Goal: Task Accomplishment & Management: Use online tool/utility

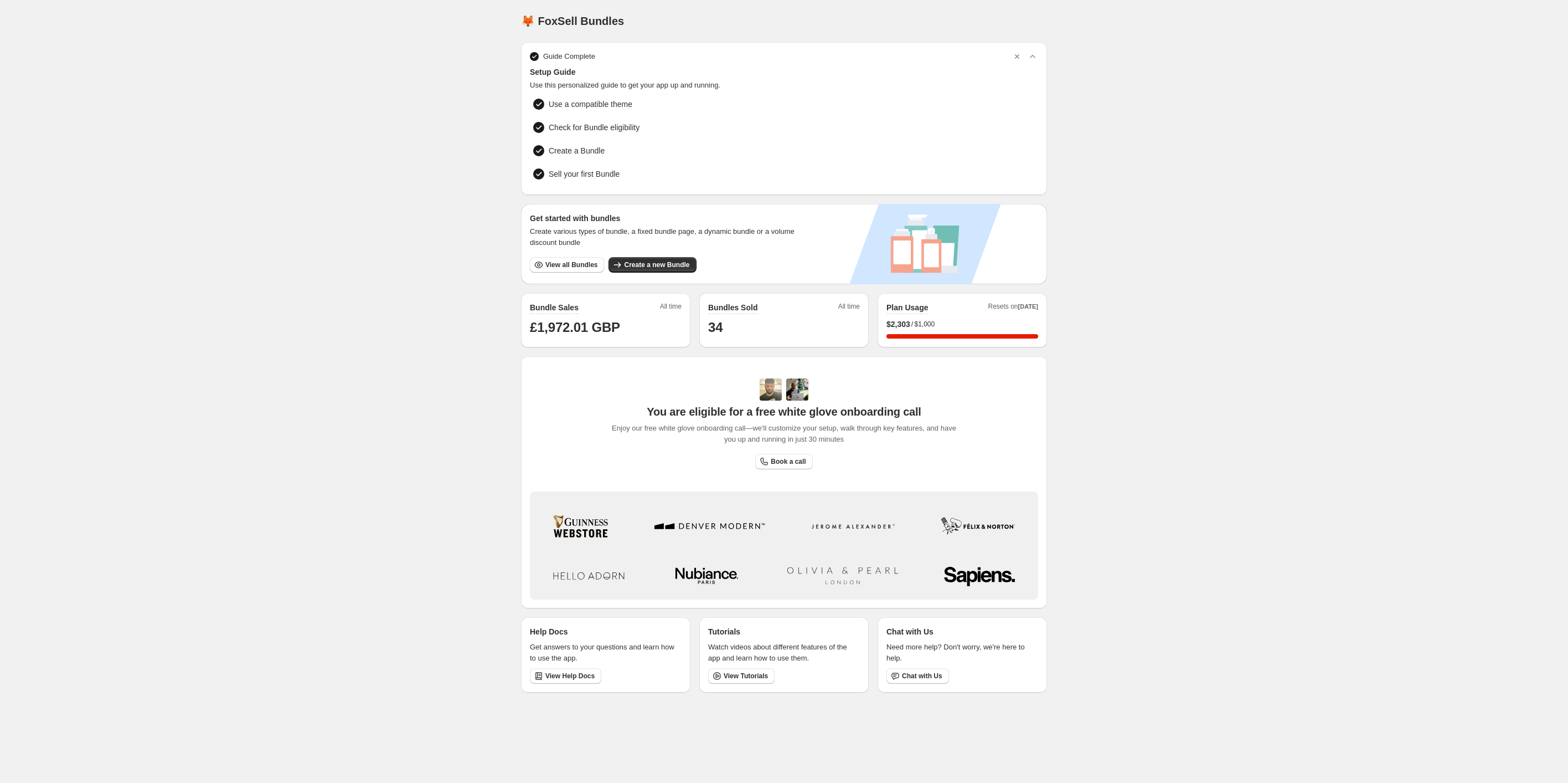
click at [991, 318] on div "$ 2,303 / $1,000" at bounding box center [963, 323] width 152 height 11
click at [1129, 331] on div "Home Bundles Analytics Plan and Billing 🦊 FoxSell Bundles. This page is ready 🦊…" at bounding box center [784, 351] width 1568 height 702
click at [1012, 315] on div "Plan Usage Resets on [DATE] $ 2,303 / $1,000 100 %" at bounding box center [963, 320] width 152 height 36
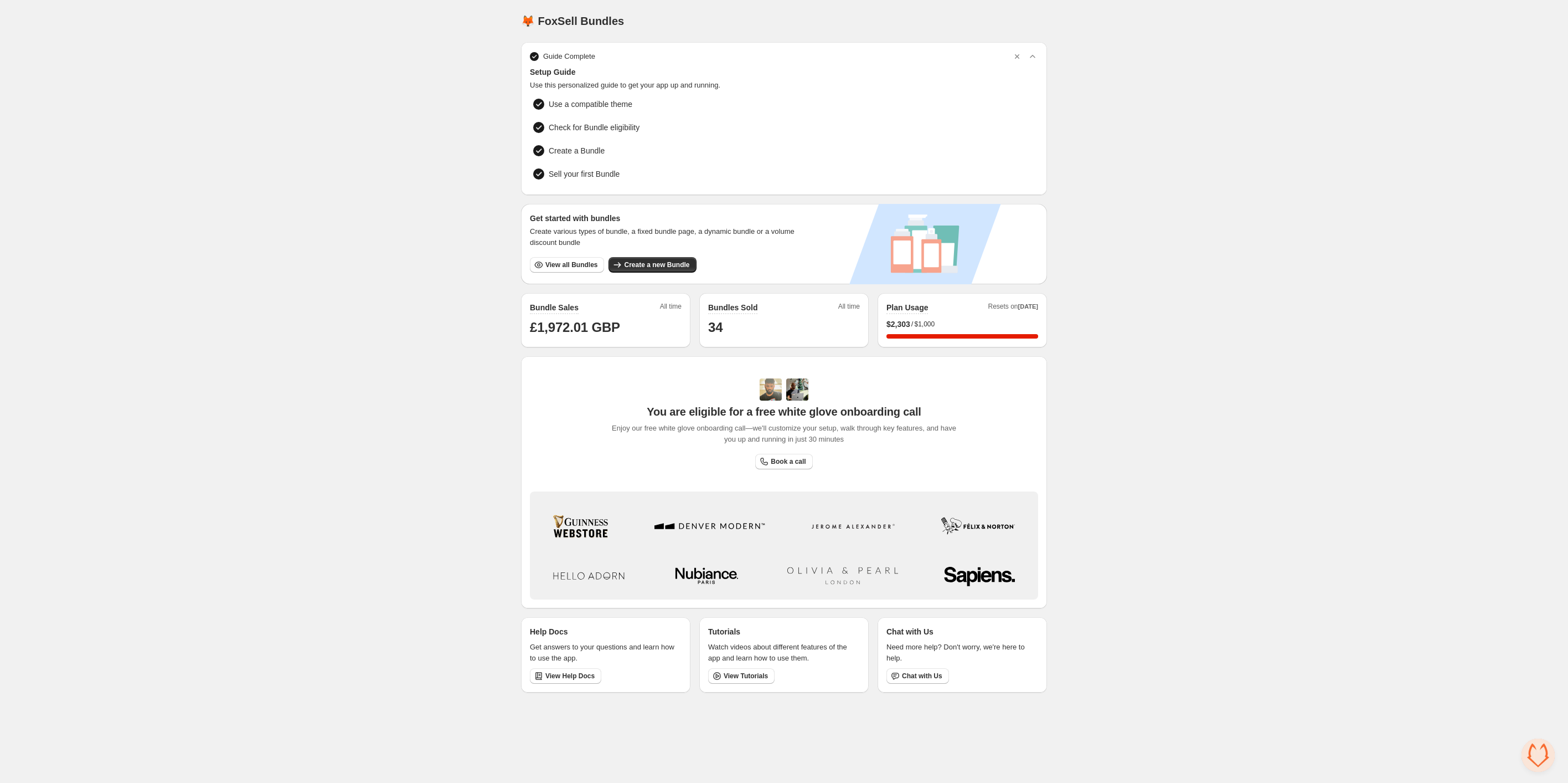
click at [1012, 315] on div "Plan Usage Resets on [DATE] $ 2,303 / $1,000 100 %" at bounding box center [963, 320] width 152 height 36
click at [1102, 321] on div "Home Bundles Analytics Plan and Billing 🦊 FoxSell Bundles. This page is ready 🦊…" at bounding box center [784, 351] width 1568 height 702
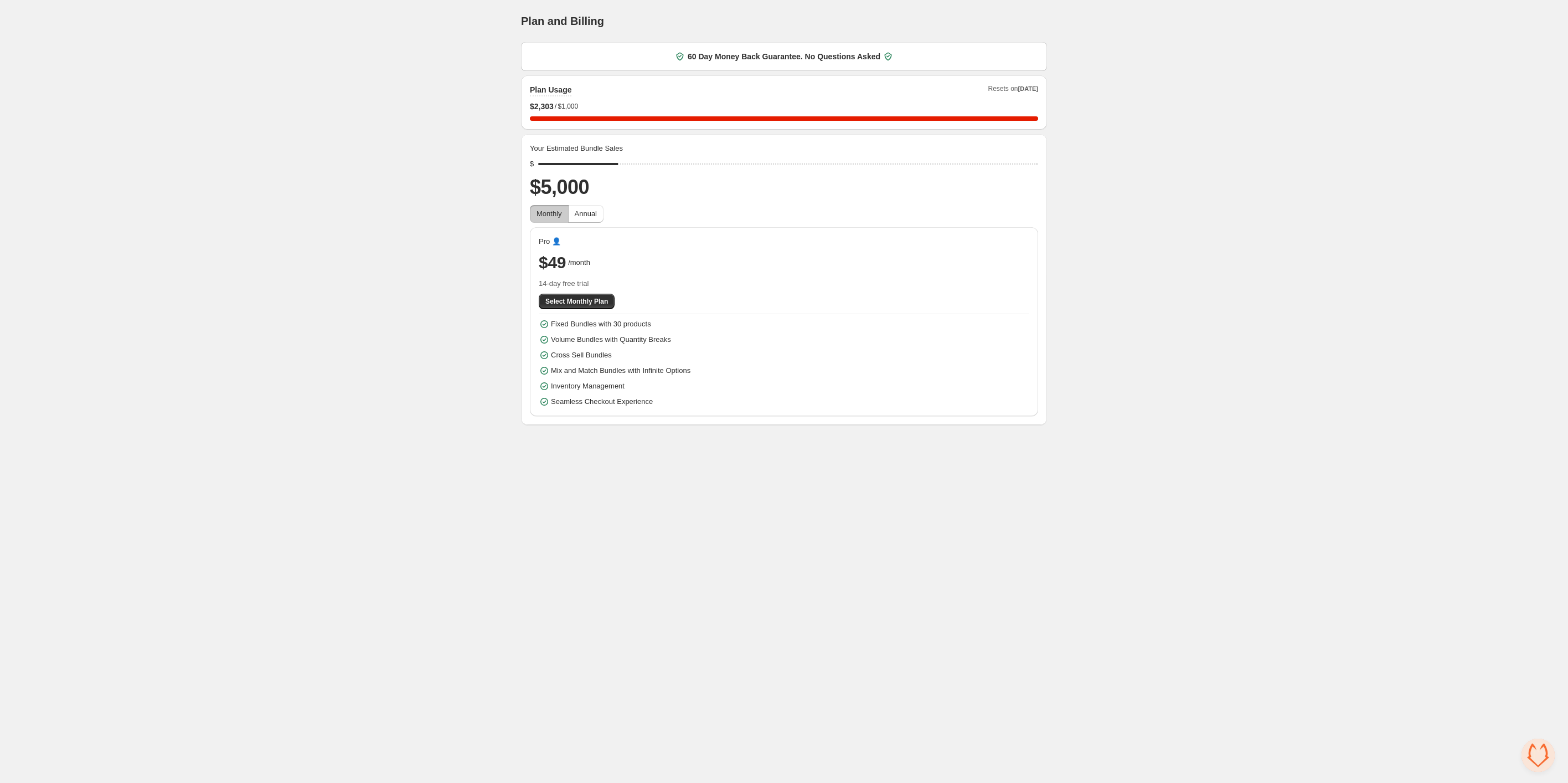
click at [655, 399] on div "Fixed Bundles with 30 products Volume Bundles with Quantity Breaks Cross Sell B…" at bounding box center [784, 362] width 490 height 88
drag, startPoint x: 623, startPoint y: 165, endPoint x: 1018, endPoint y: 153, distance: 395.2
click at [1018, 156] on input "range" at bounding box center [788, 164] width 500 height 16
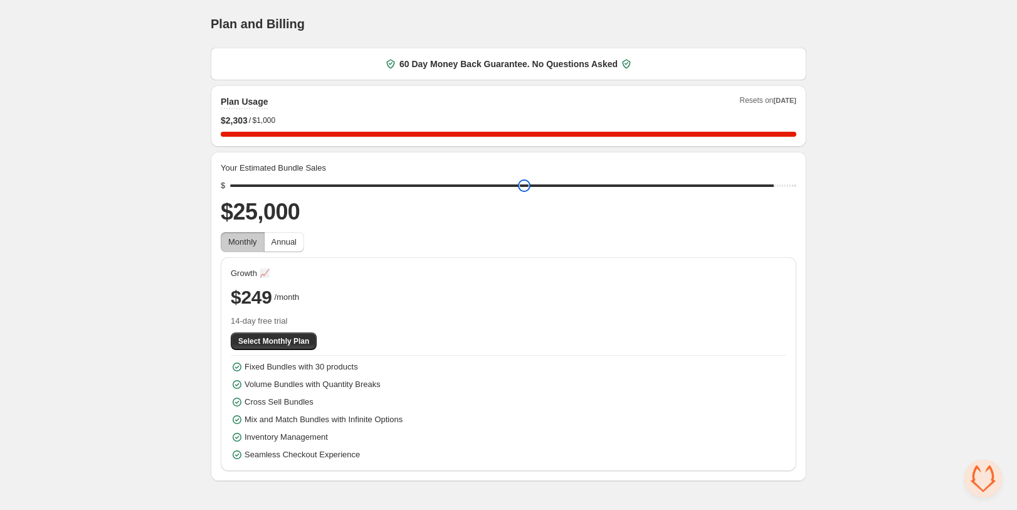
click at [513, 181] on input "range" at bounding box center [513, 186] width 566 height 18
drag, startPoint x: 464, startPoint y: 183, endPoint x: 505, endPoint y: 182, distance: 40.8
click at [471, 182] on input "range" at bounding box center [513, 186] width 566 height 18
click at [571, 183] on input "range" at bounding box center [513, 186] width 566 height 18
drag, startPoint x: 640, startPoint y: 186, endPoint x: 707, endPoint y: 191, distance: 66.6
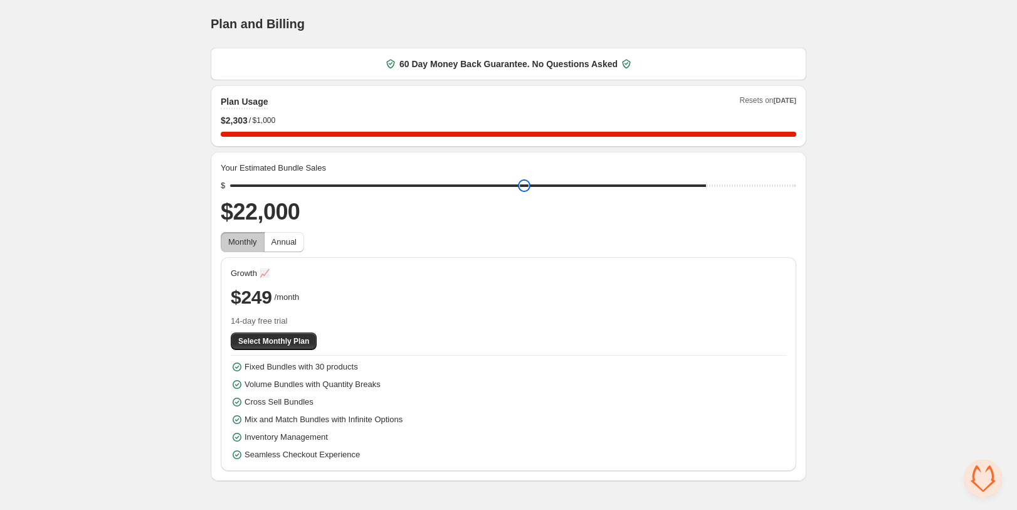
click at [707, 191] on input "range" at bounding box center [513, 186] width 566 height 18
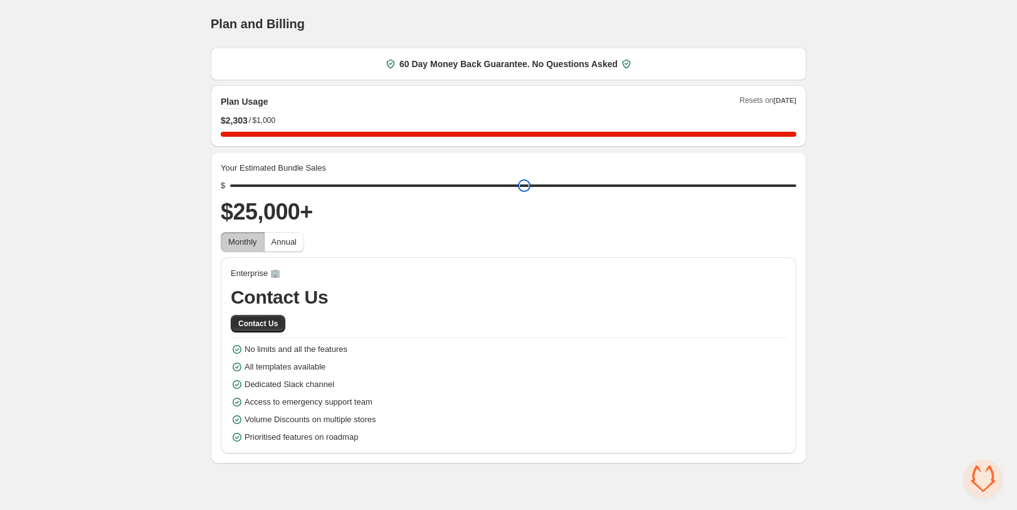
drag, startPoint x: 709, startPoint y: 191, endPoint x: 791, endPoint y: 179, distance: 82.3
type input "*****"
click at [791, 179] on input "range" at bounding box center [513, 186] width 566 height 18
click at [150, 135] on div "Home Bundles Analytics Plan and Billing Plan and Billing. This page is ready Pl…" at bounding box center [508, 231] width 1017 height 463
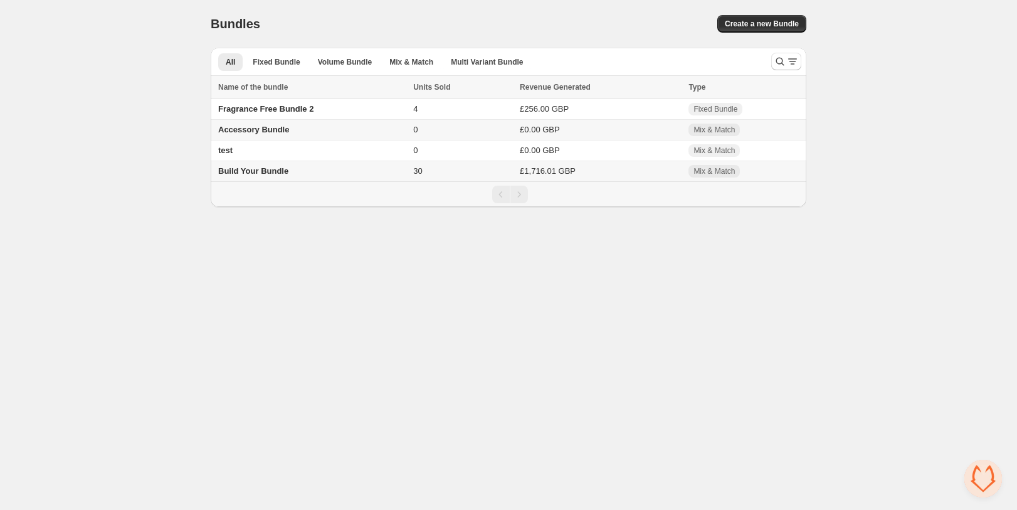
click at [284, 174] on span "Build Your Bundle" at bounding box center [253, 170] width 70 height 9
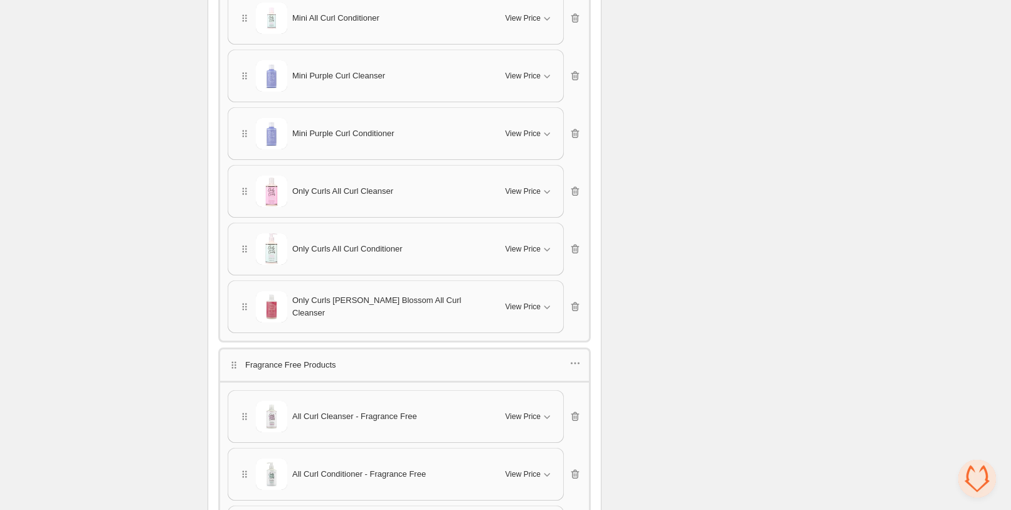
scroll to position [1367, 0]
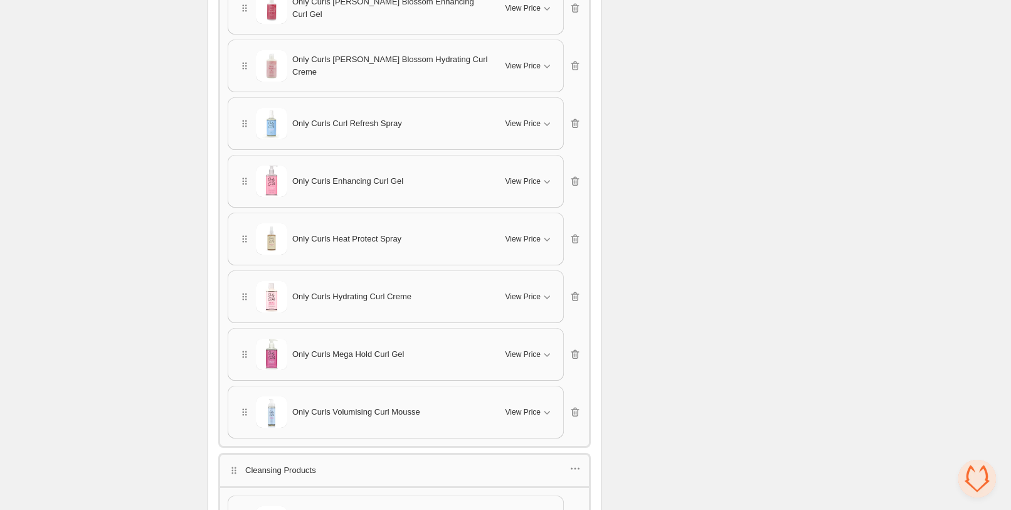
drag, startPoint x: 797, startPoint y: 355, endPoint x: 799, endPoint y: 200, distance: 154.9
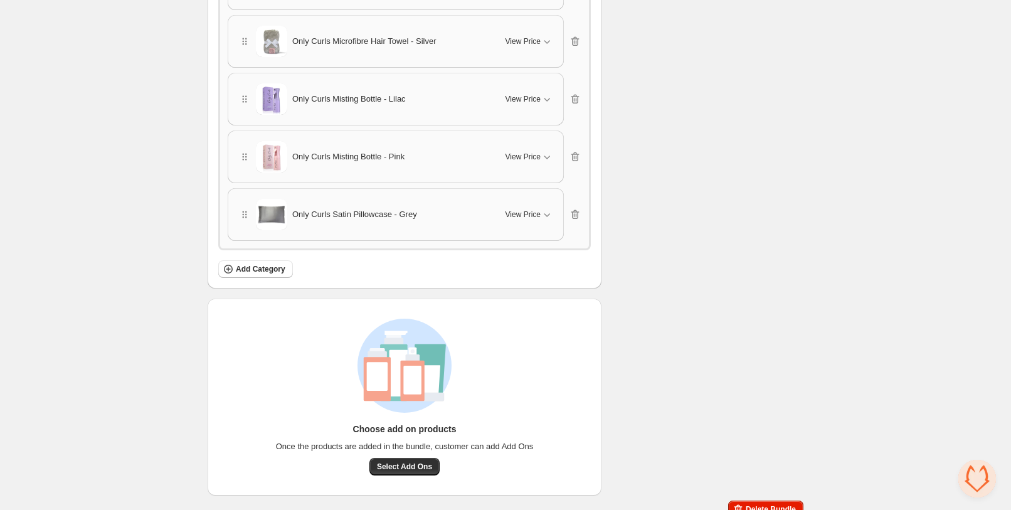
scroll to position [2459, 0]
